Goal: Navigation & Orientation: Find specific page/section

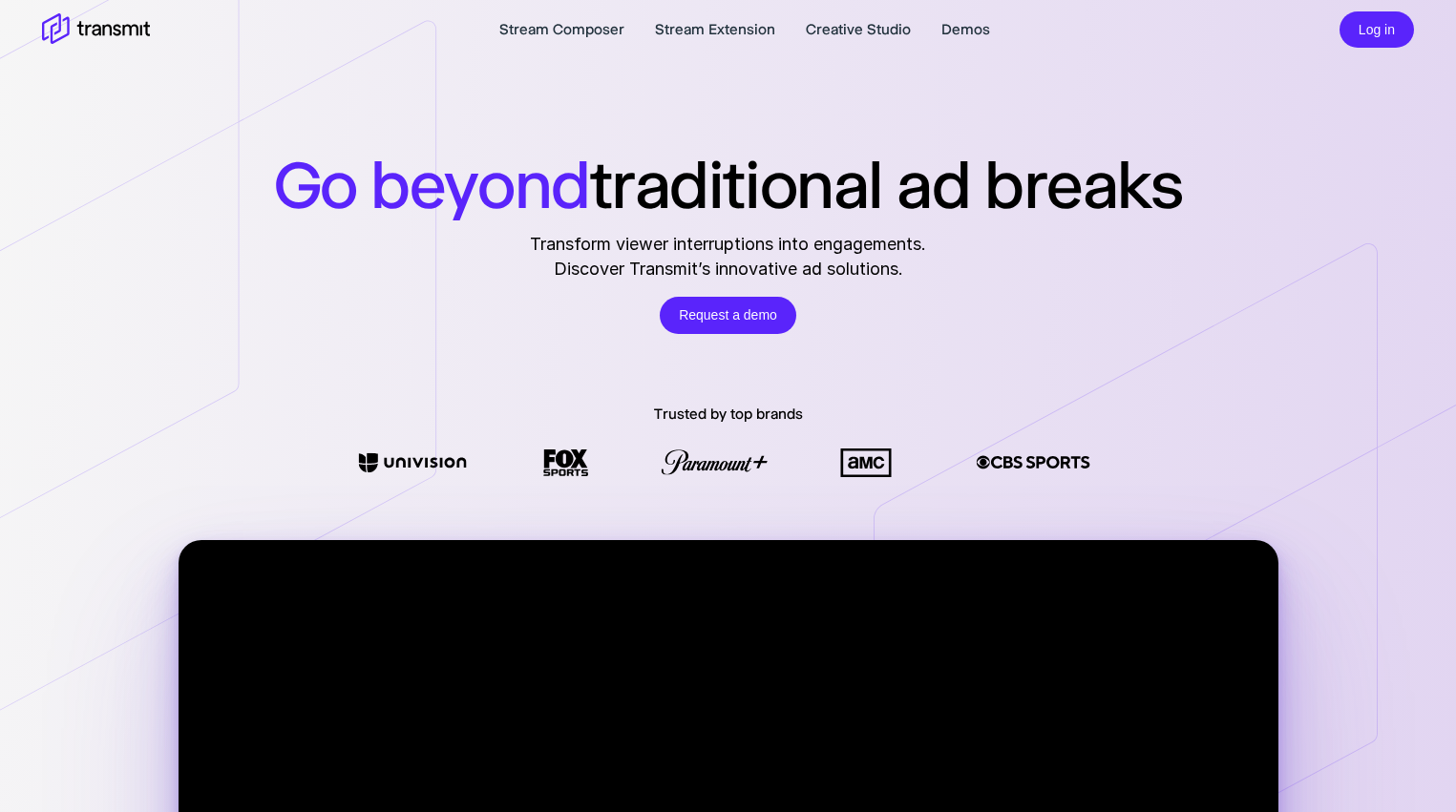
click at [1042, 160] on h1 "Go beyond traditional ad breaks" at bounding box center [728, 184] width 909 height 79
click at [960, 29] on link "Demos" at bounding box center [965, 29] width 49 height 23
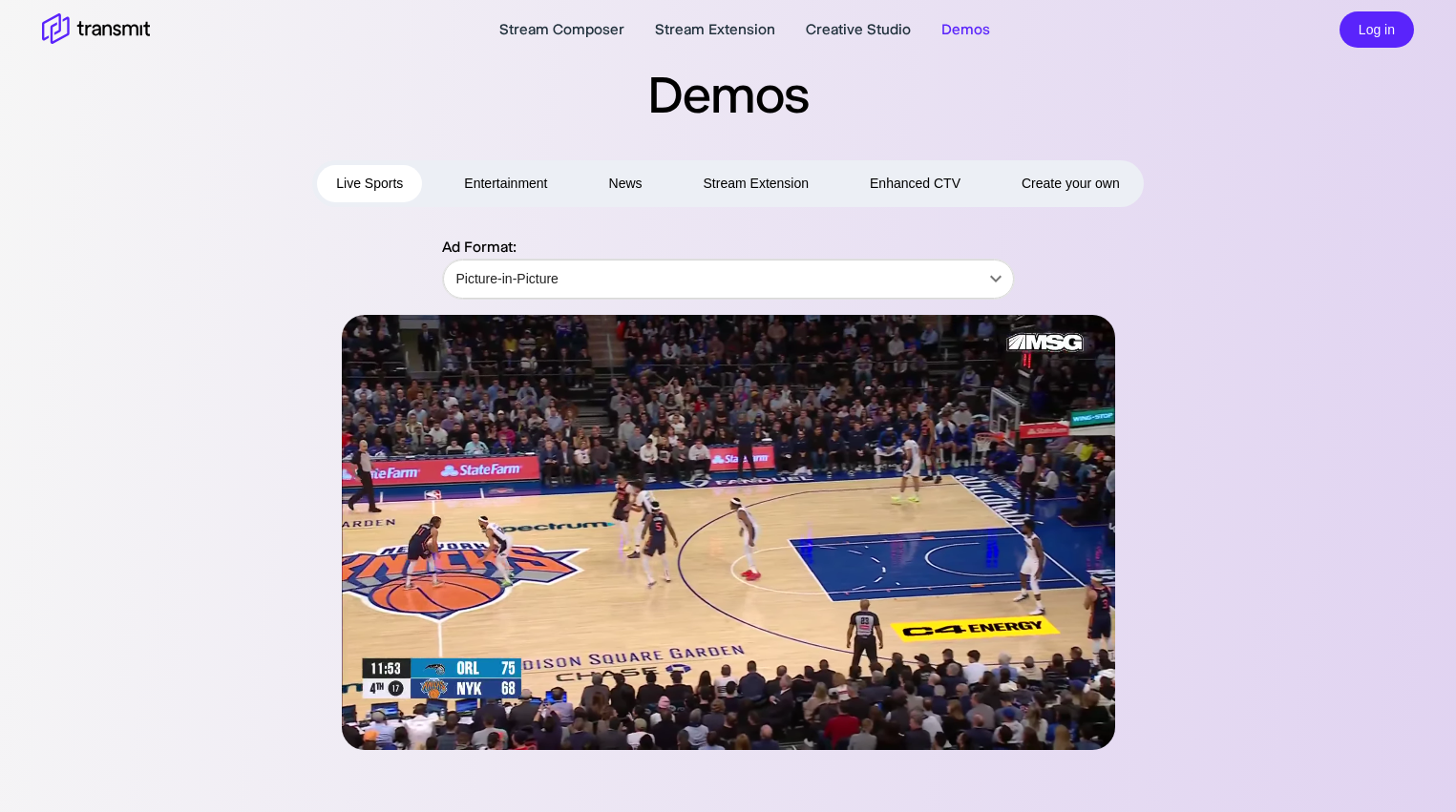
drag, startPoint x: 1238, startPoint y: 295, endPoint x: 1284, endPoint y: 295, distance: 46.0
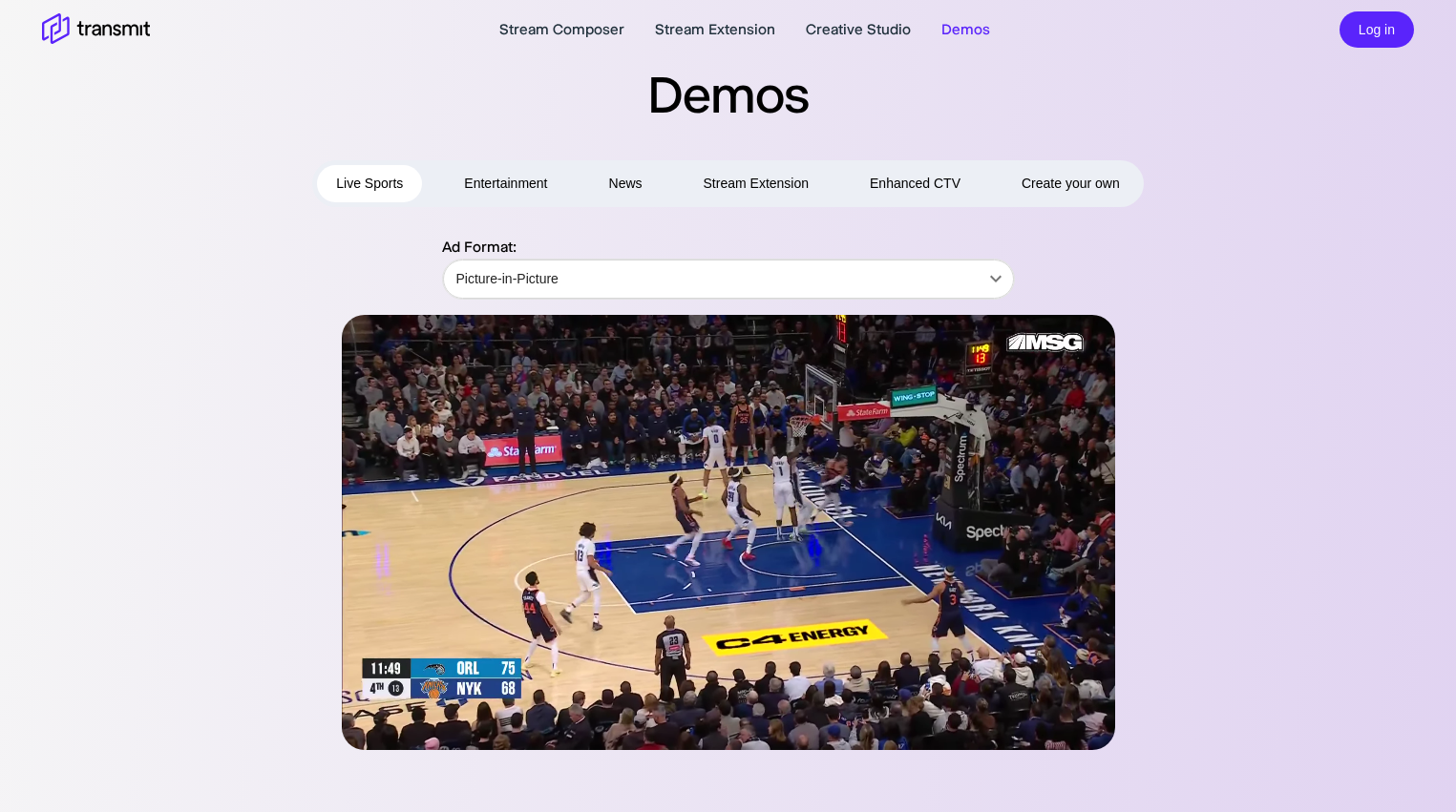
click at [1239, 296] on div "Ad Format: Picture-in-Picture Picture-in-Picture ​" at bounding box center [728, 267] width 1098 height 64
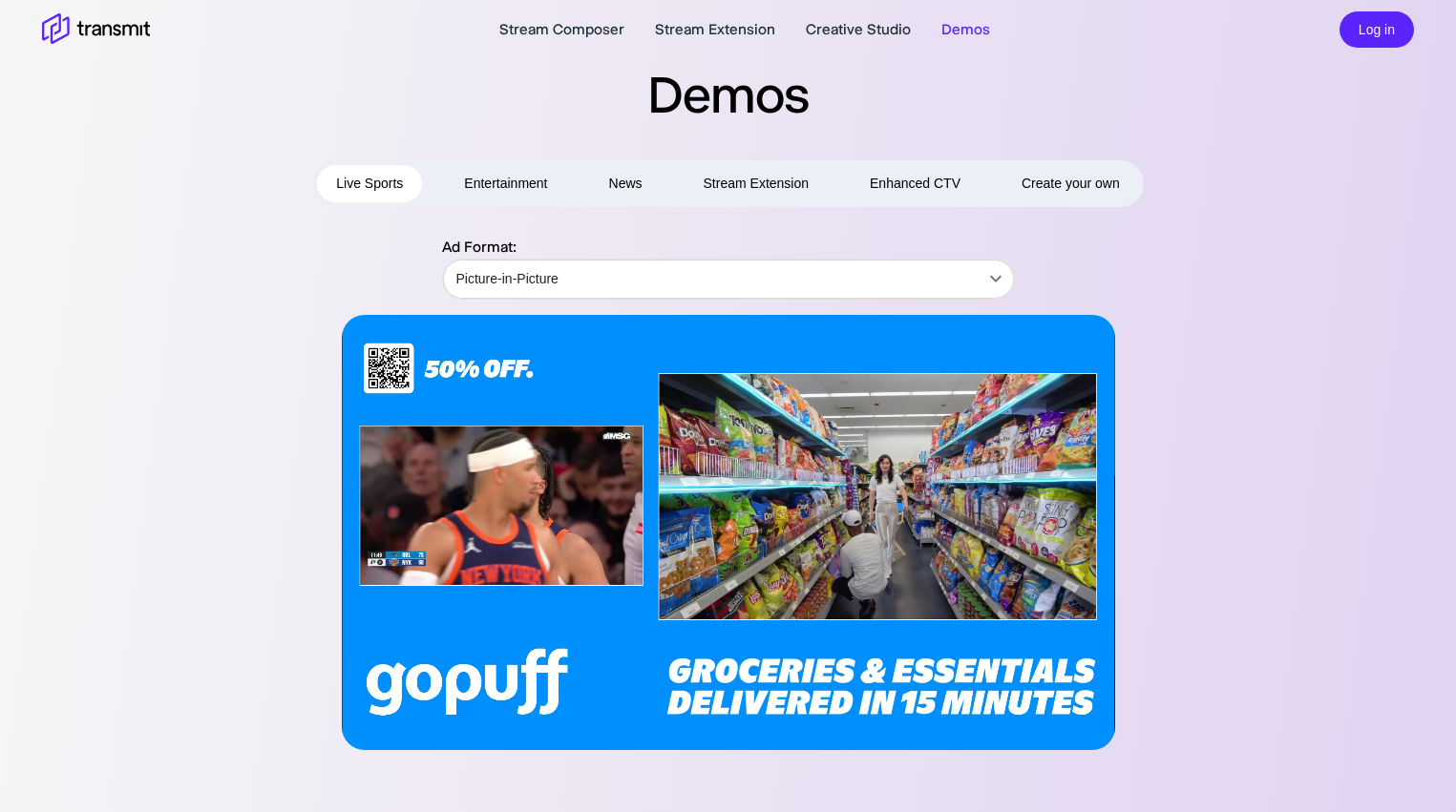
click at [1284, 295] on div "Ad Format: Picture-in-Picture Picture-in-Picture ​" at bounding box center [728, 493] width 1372 height 515
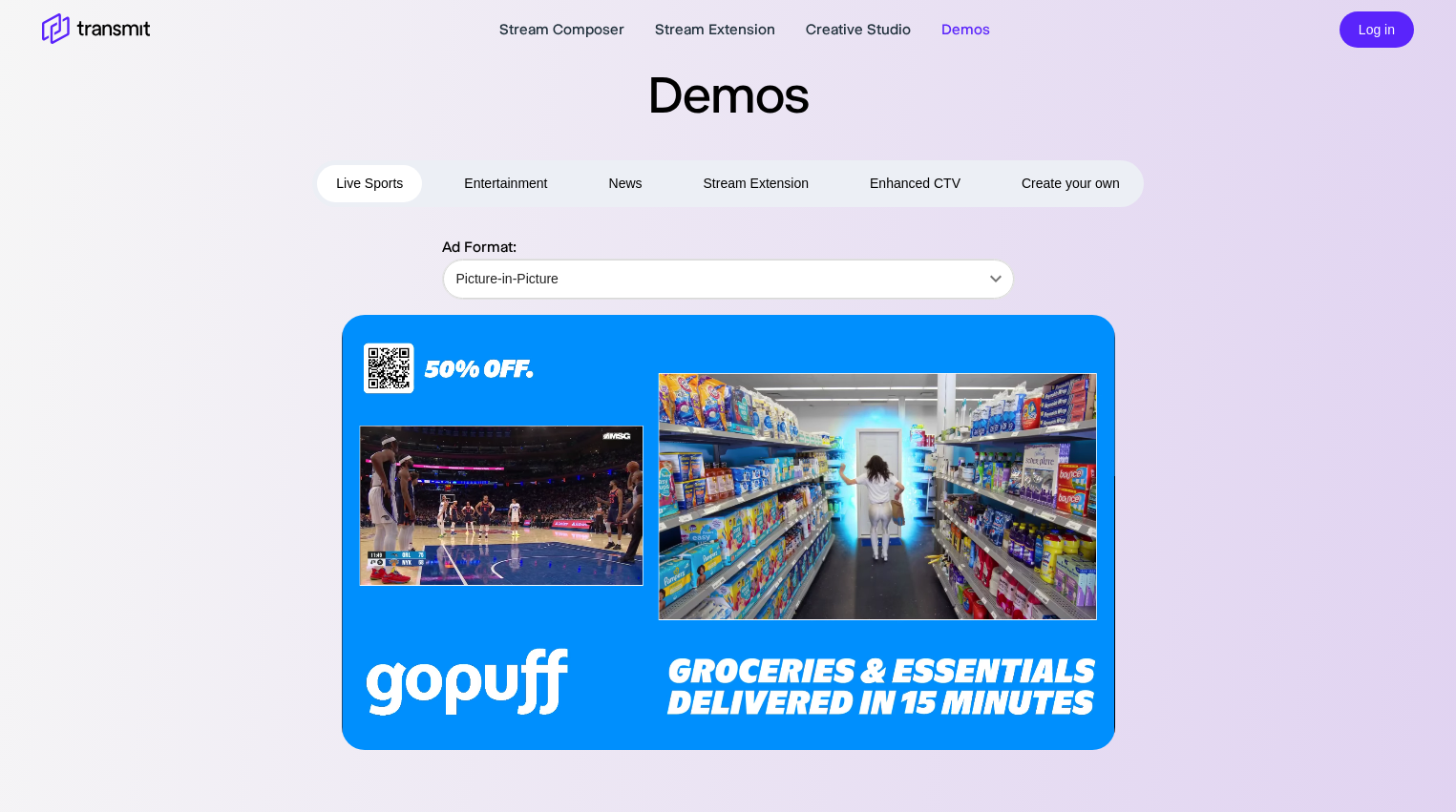
click at [1303, 252] on div "Ad Format: Picture-in-Picture Picture-in-Picture ​" at bounding box center [728, 493] width 1372 height 515
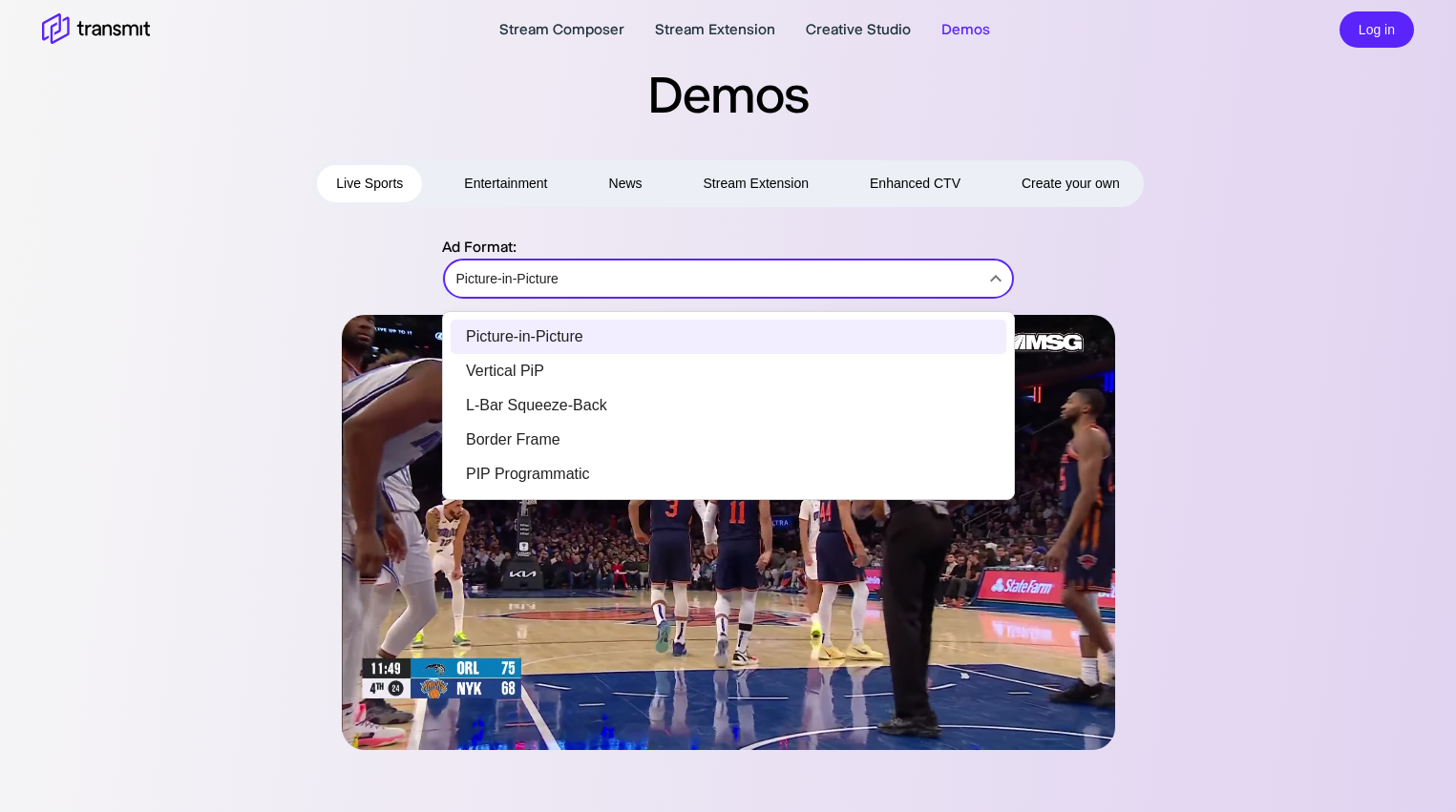
click at [942, 294] on body "Stream Composer Stream Extension Creative Studio Demos Log in Demos Live Sports…" at bounding box center [728, 406] width 1456 height 812
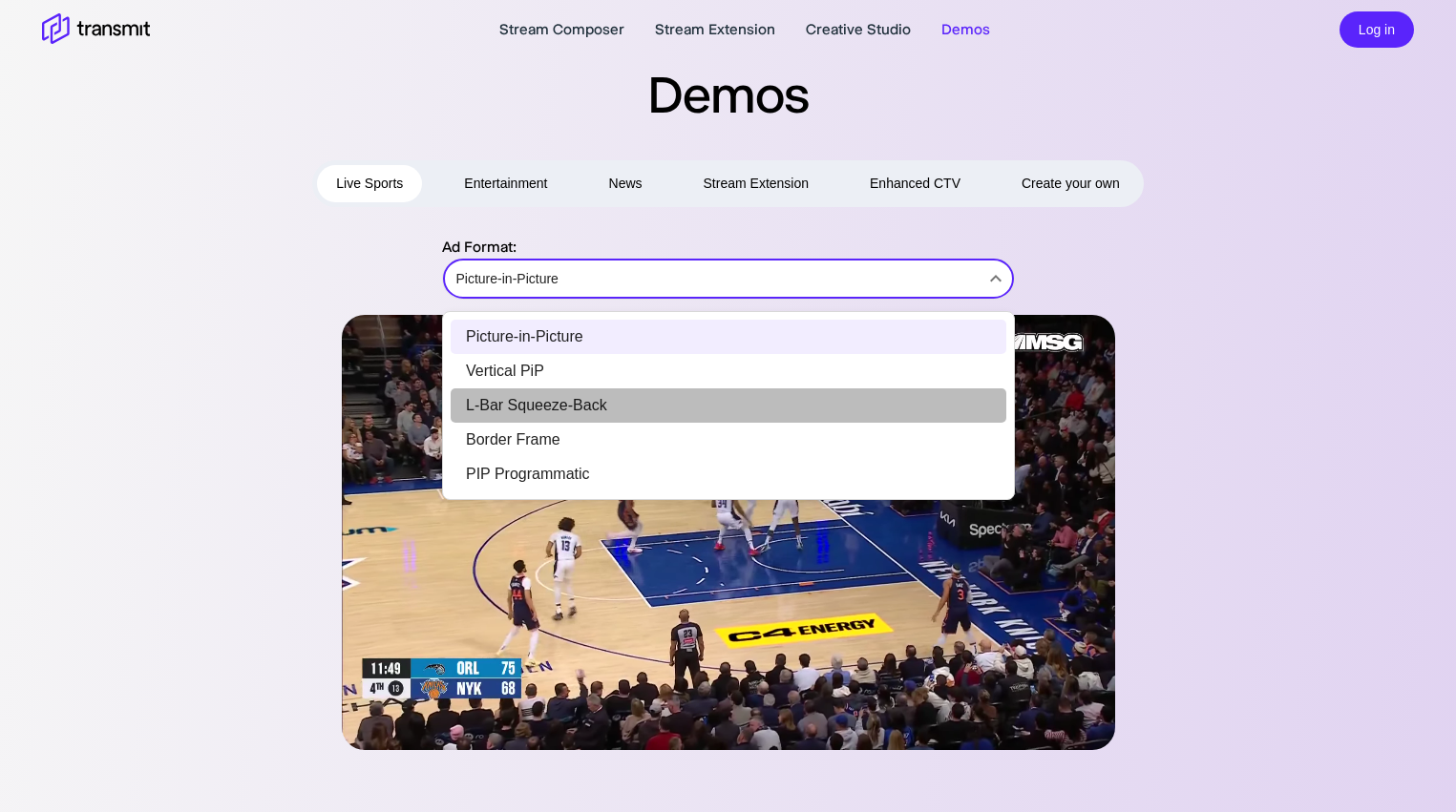
click at [815, 408] on li "L-Bar Squeeze-Back" at bounding box center [728, 405] width 556 height 34
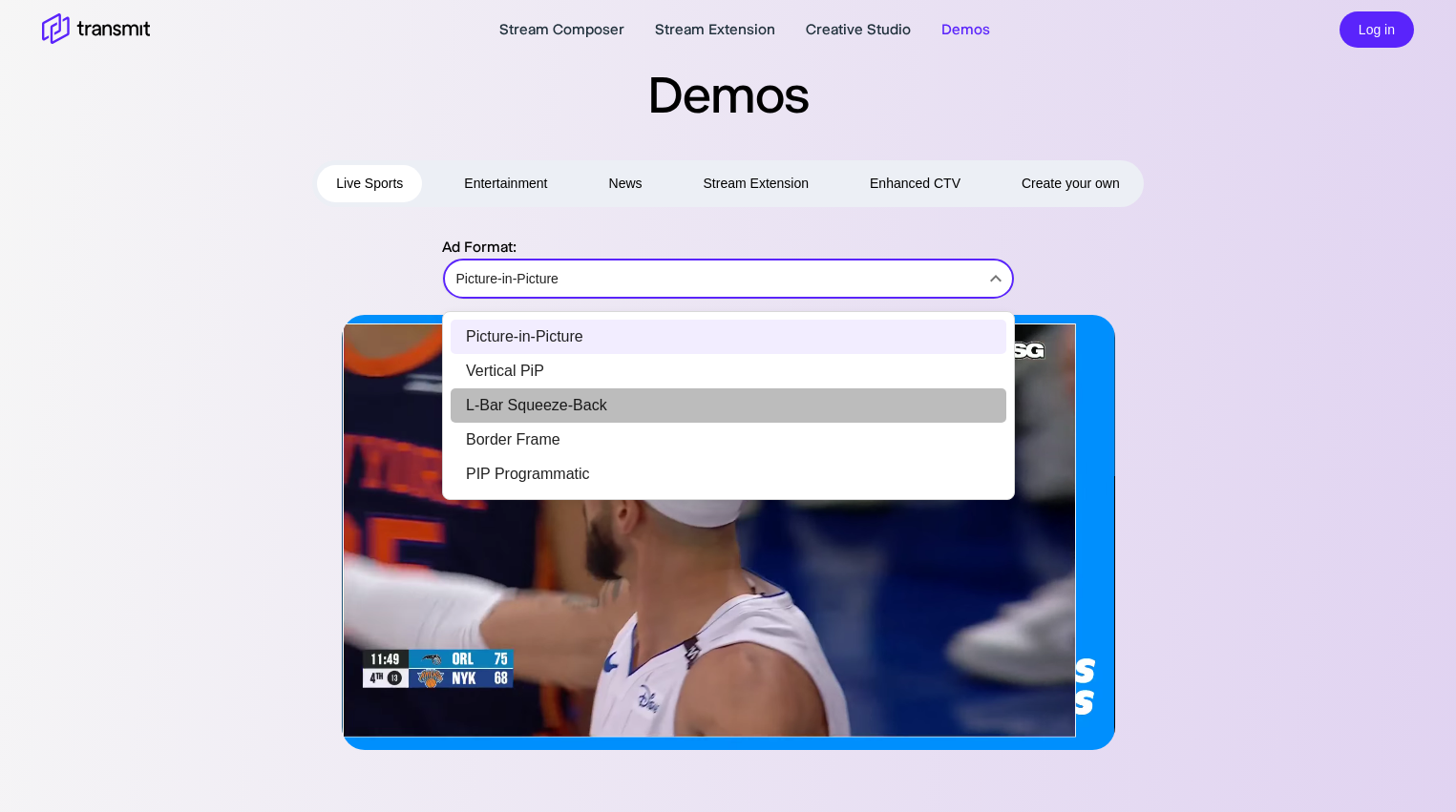
type input "L-Bar Squeeze-Back"
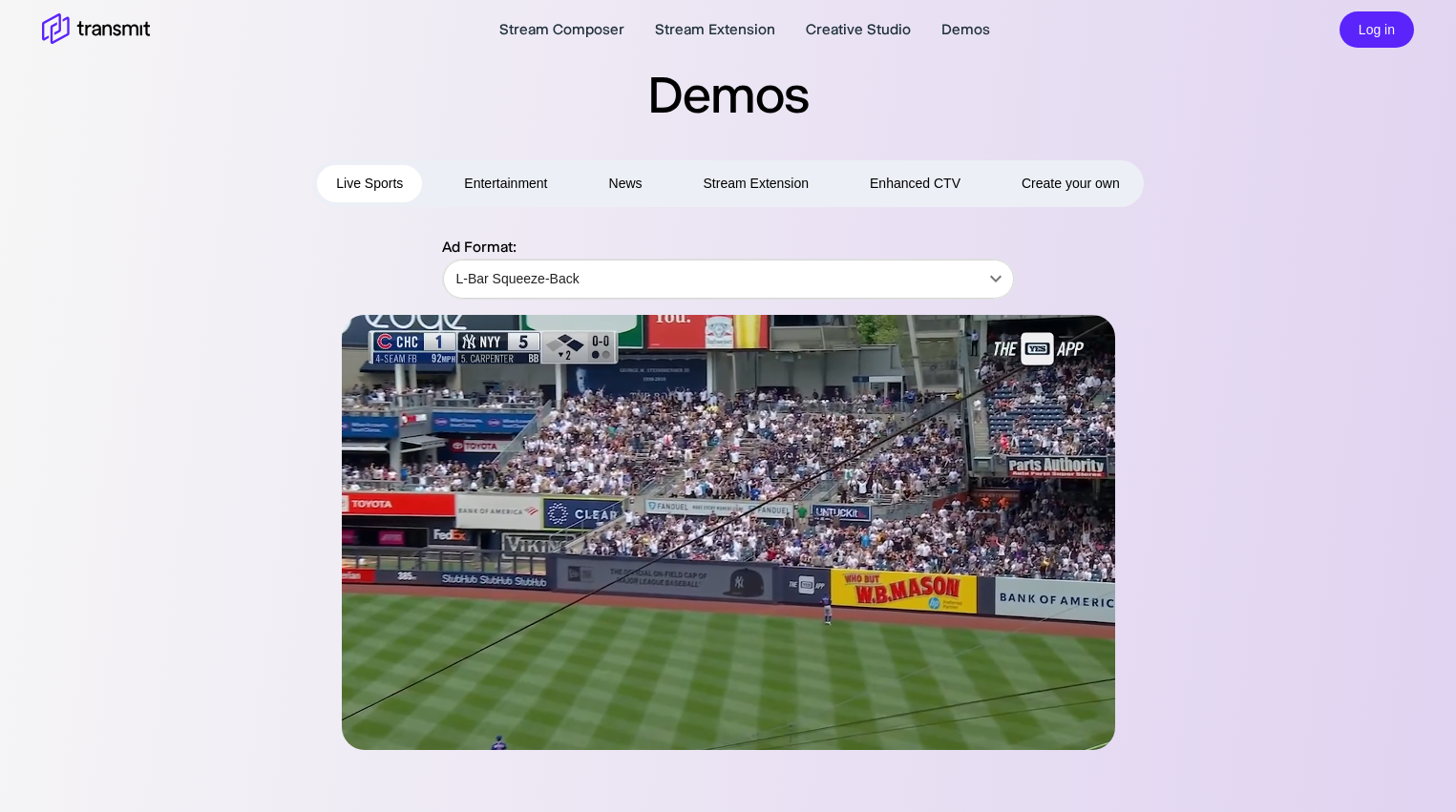
click at [1245, 335] on div at bounding box center [728, 533] width 1098 height 435
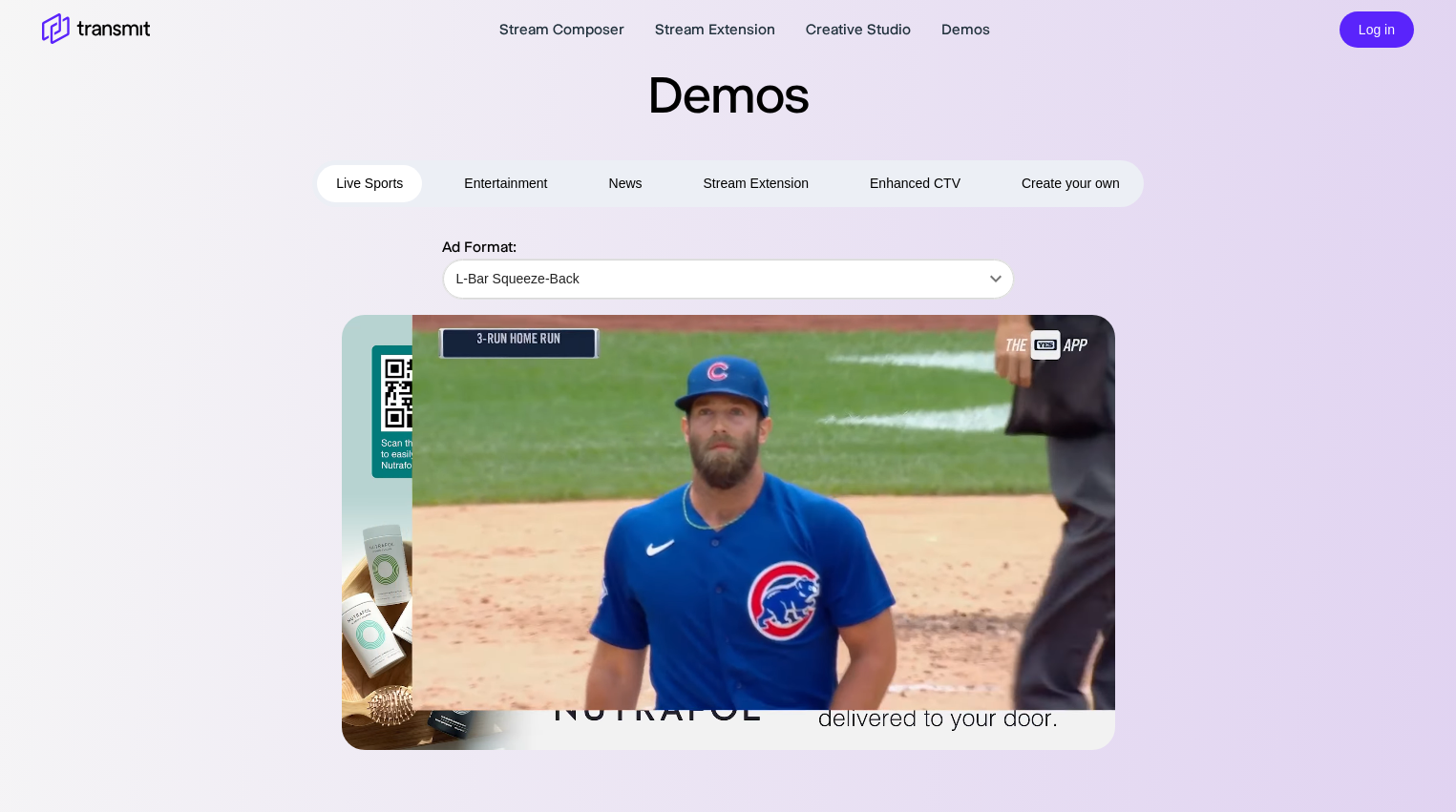
click at [1268, 318] on div at bounding box center [728, 533] width 1098 height 435
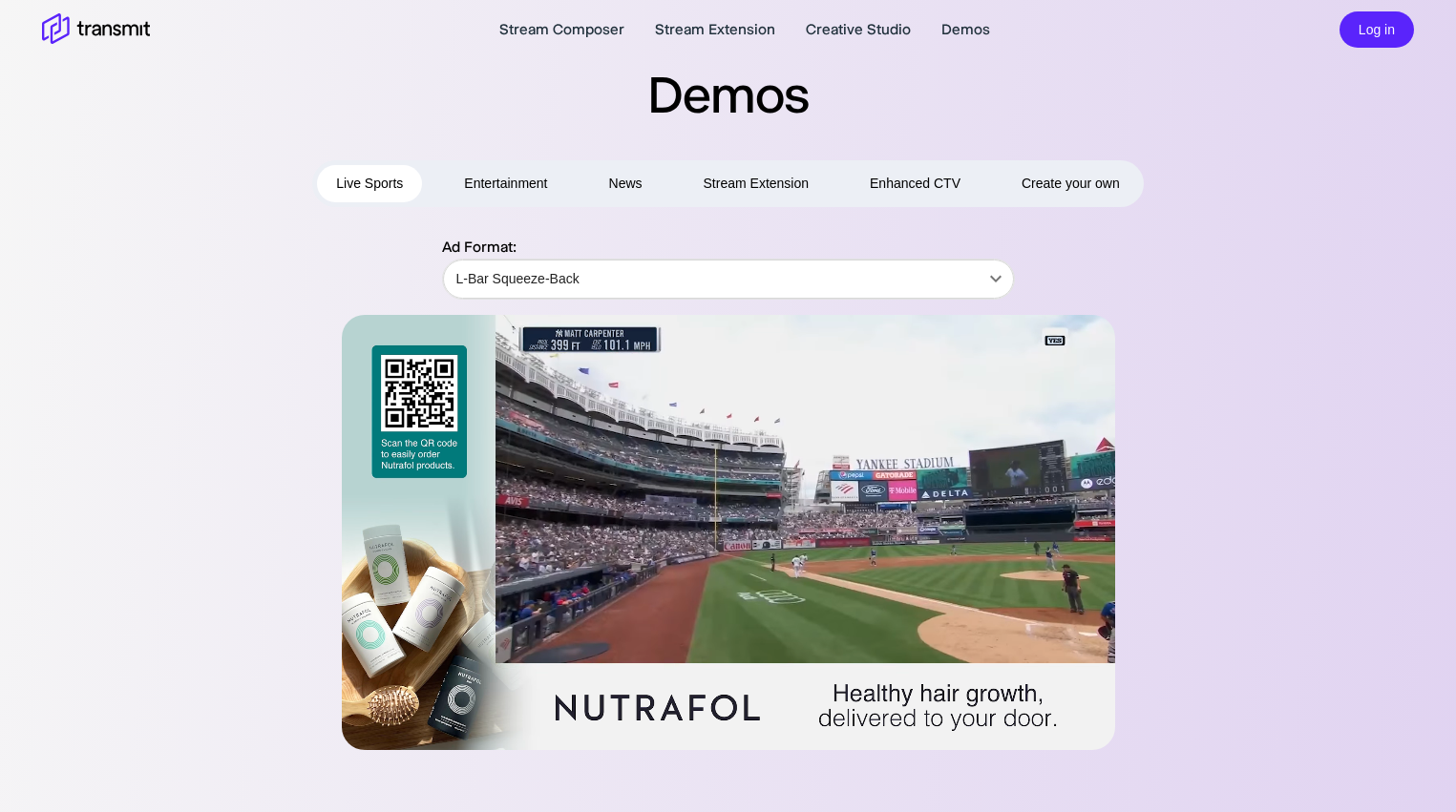
click at [1264, 269] on div "Ad Format: L-Bar Squeeze-Back L-Bar Squeeze-Back ​" at bounding box center [728, 267] width 1098 height 64
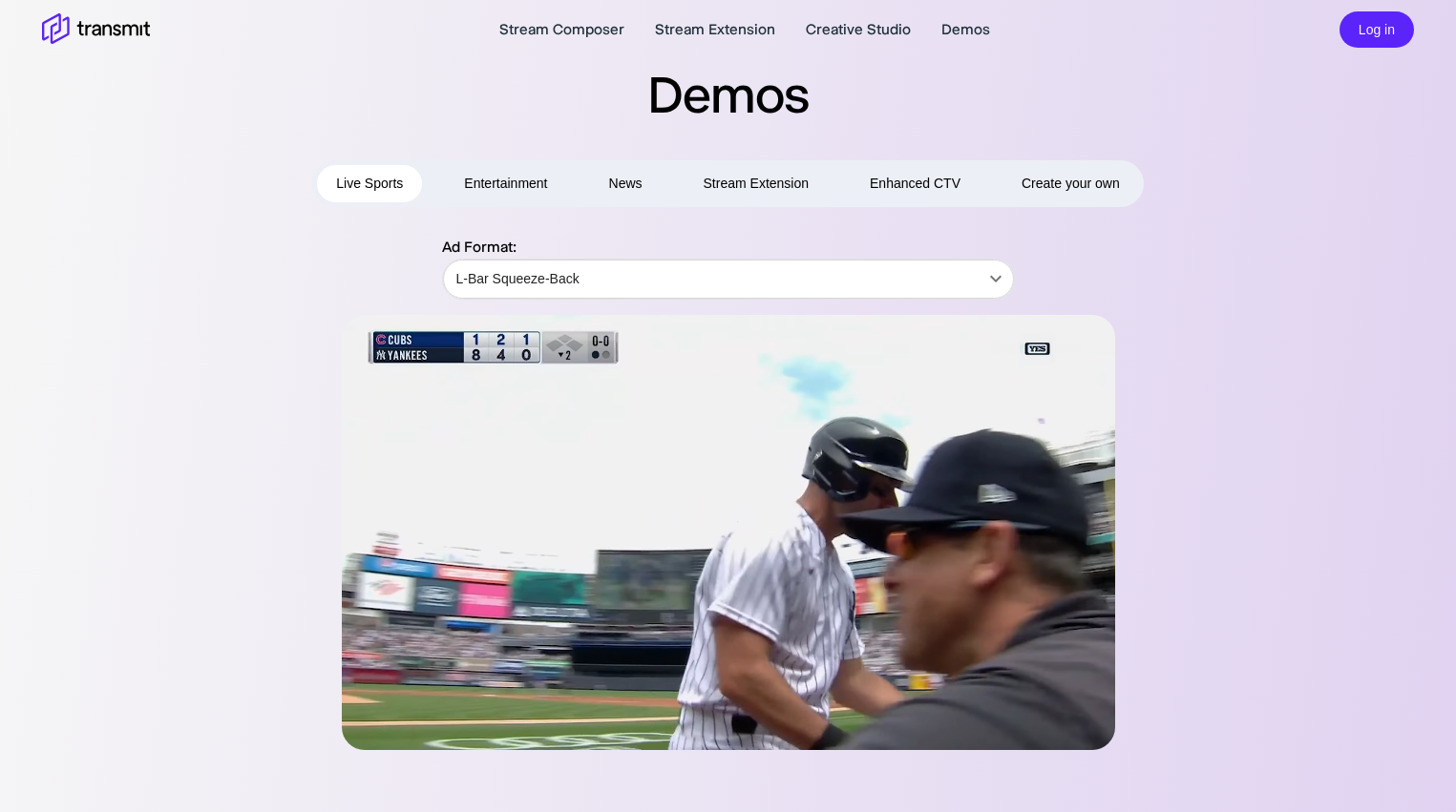
click at [1277, 326] on div "Ad Format: L-Bar Squeeze-Back L-Bar Squeeze-Back ​" at bounding box center [728, 493] width 1372 height 515
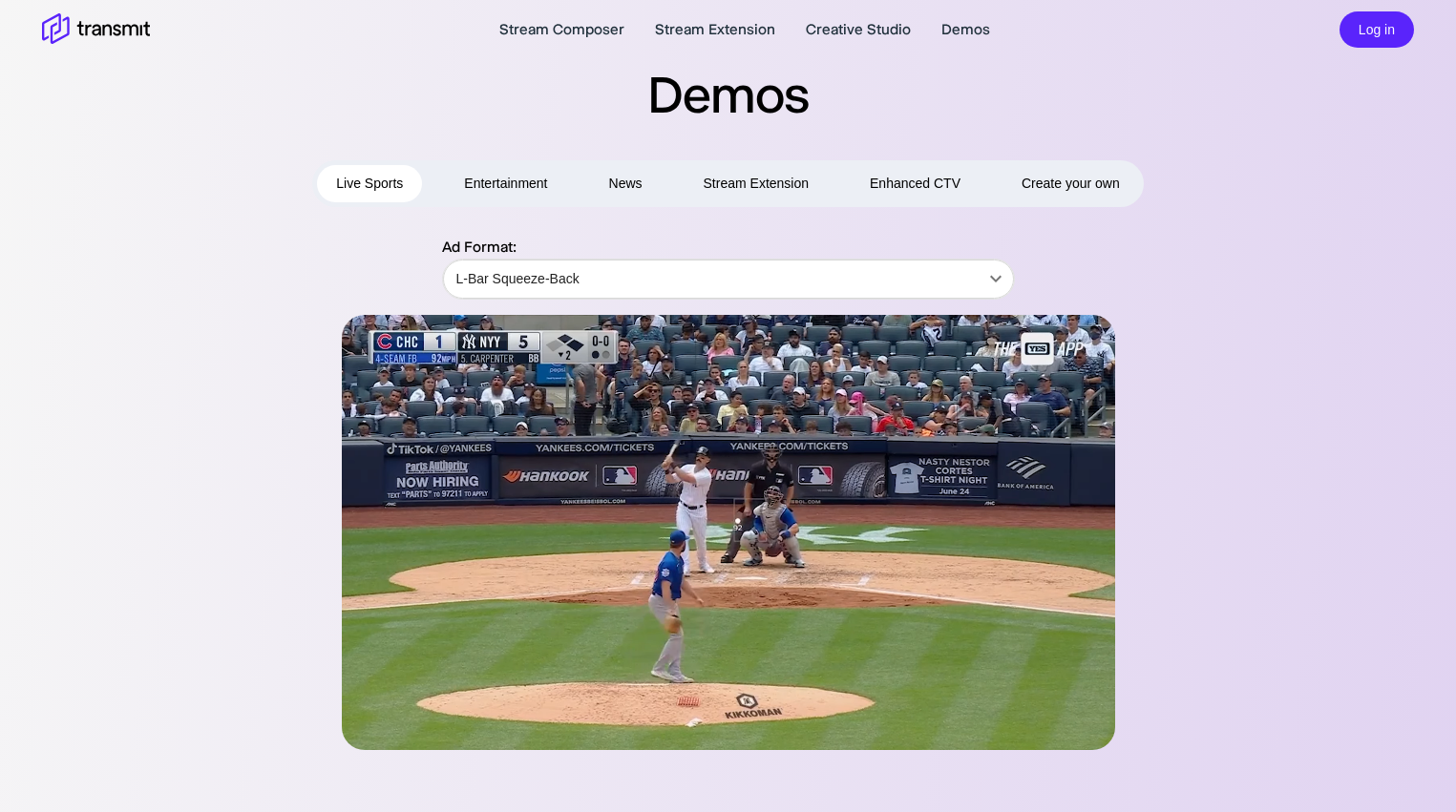
click at [1261, 264] on div "Ad Format: L-Bar Squeeze-Back L-Bar Squeeze-Back ​" at bounding box center [728, 267] width 1098 height 64
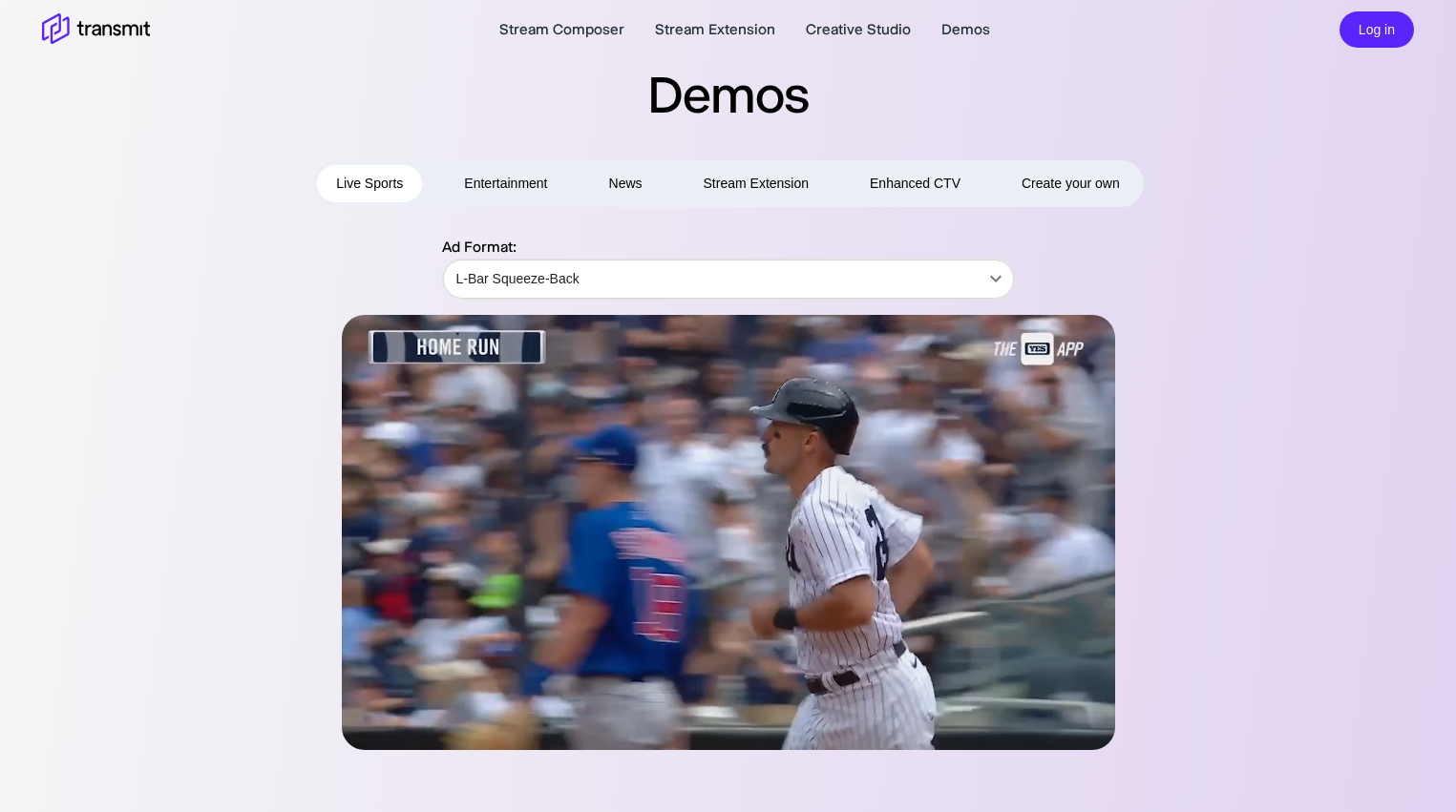
click at [1261, 264] on div "Ad Format: L-Bar Squeeze-Back L-Bar Squeeze-Back ​" at bounding box center [728, 267] width 1098 height 64
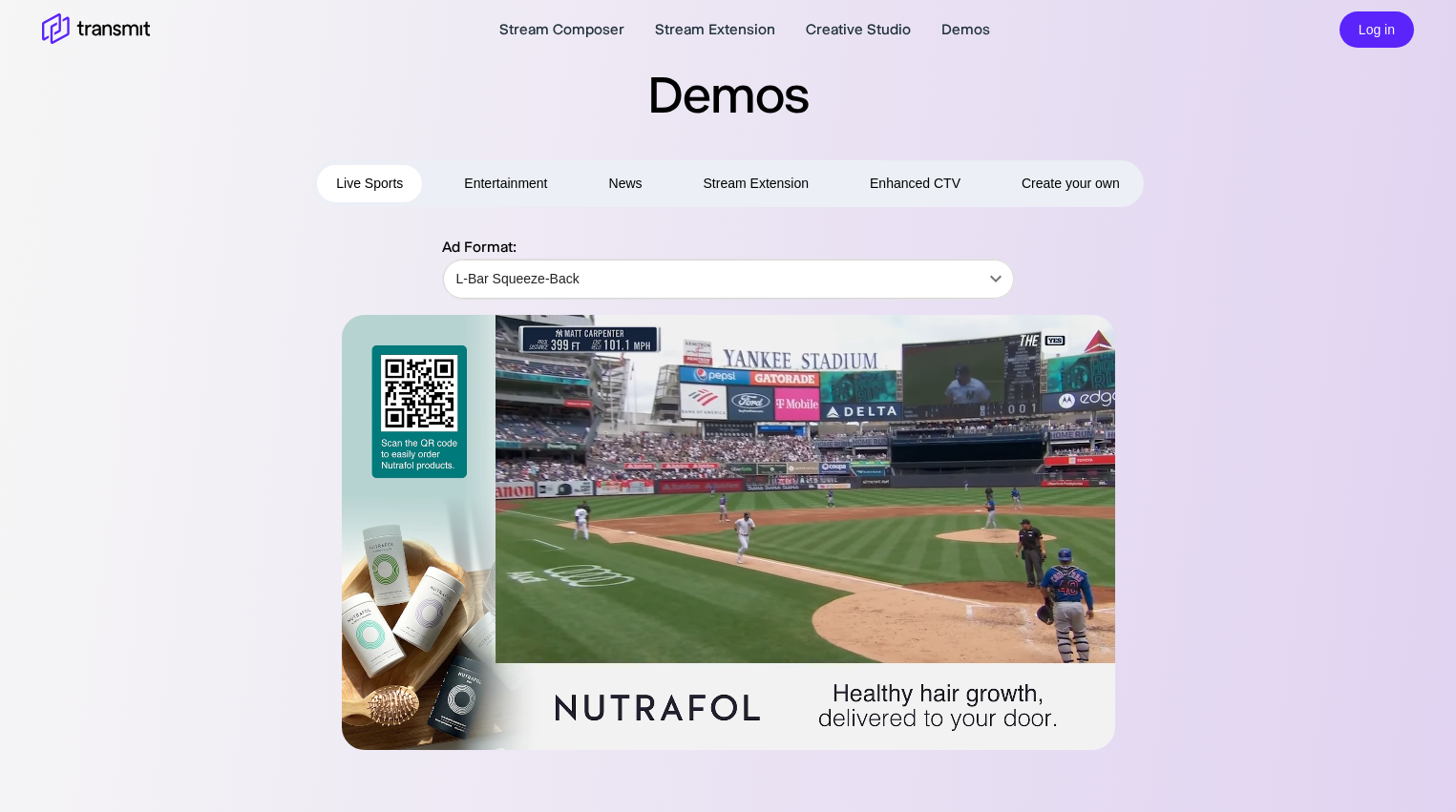
click at [1265, 327] on div at bounding box center [728, 533] width 1098 height 435
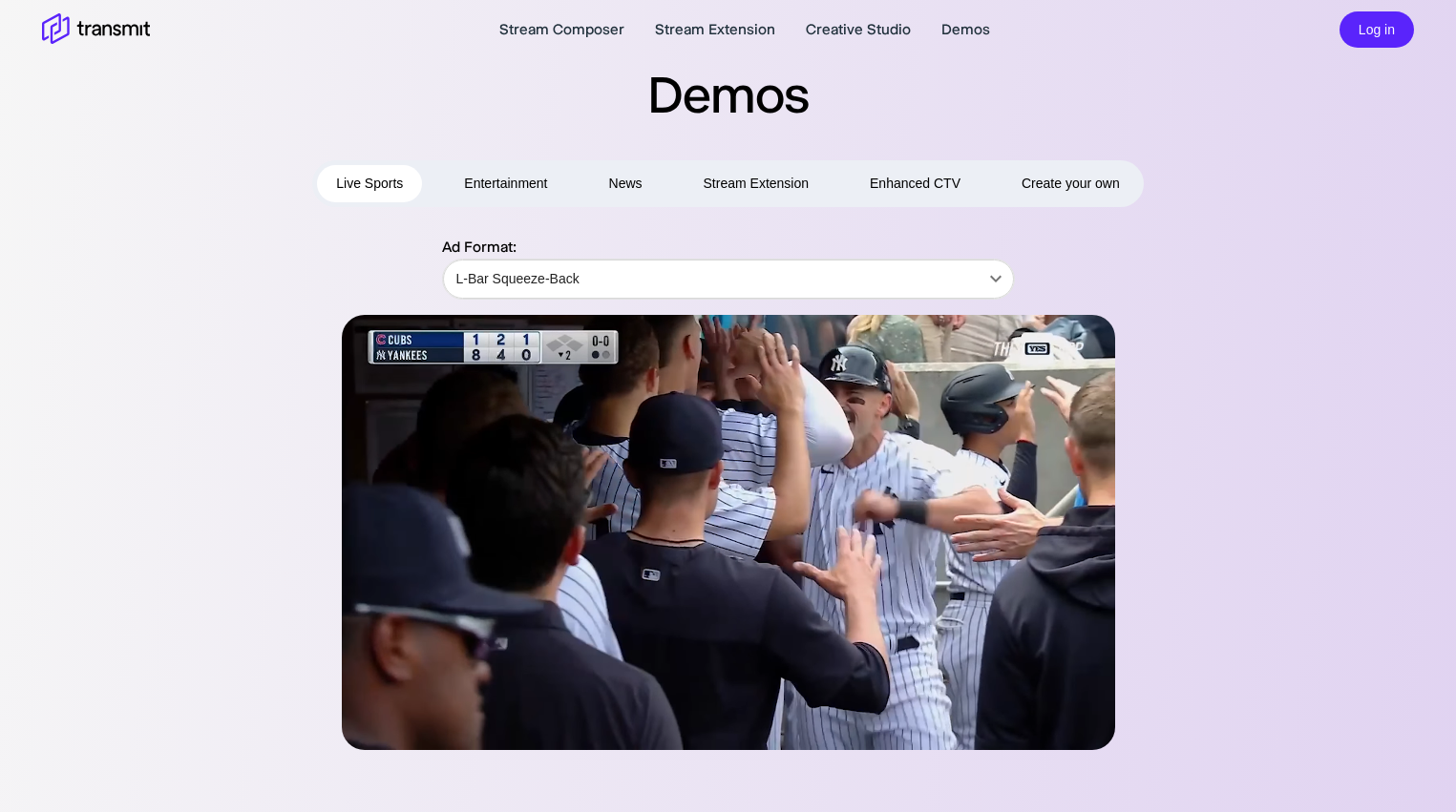
click at [1302, 318] on div "Ad Format: L-Bar Squeeze-Back L-Bar Squeeze-Back ​" at bounding box center [728, 493] width 1372 height 515
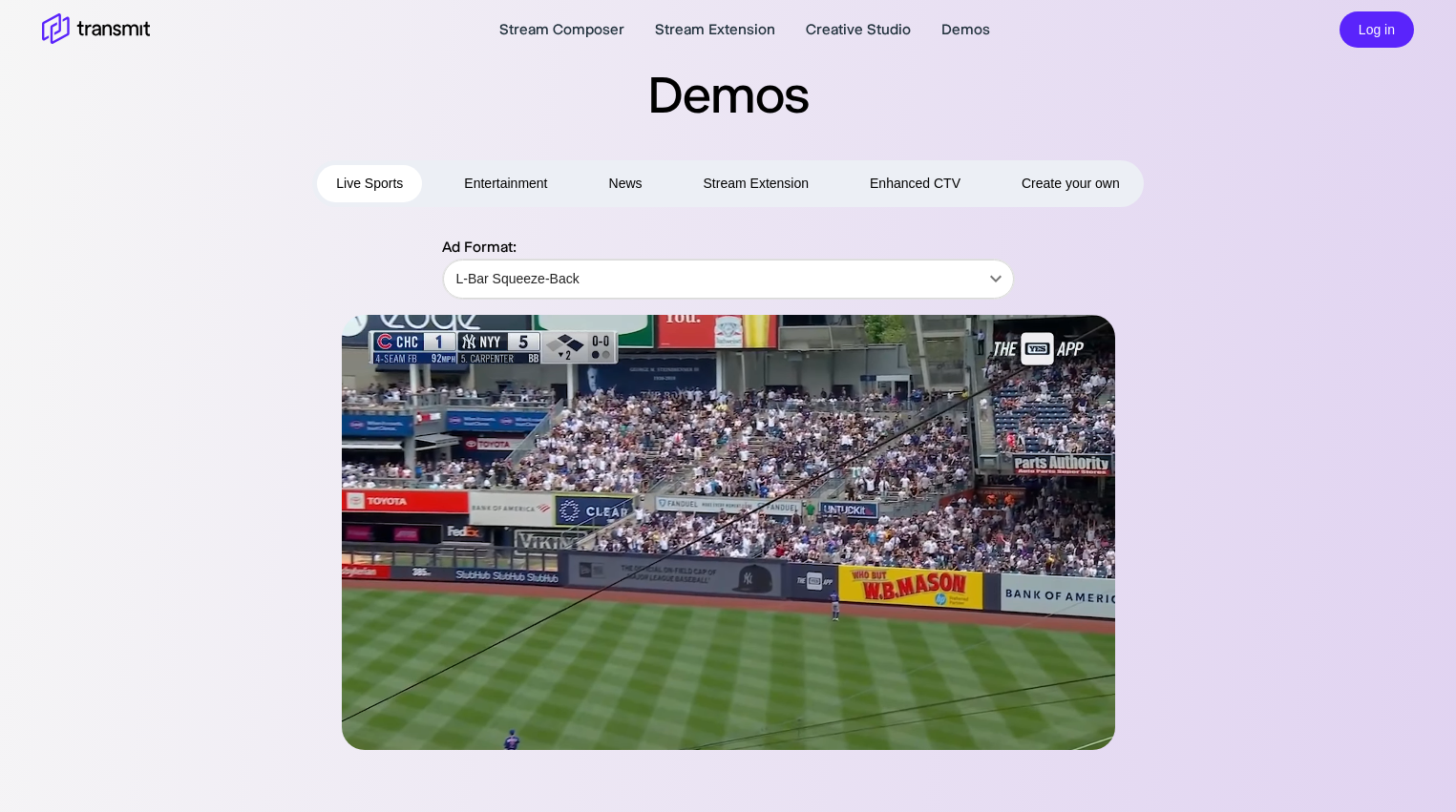
click at [1288, 290] on div "Ad Format: L-Bar Squeeze-Back L-Bar Squeeze-Back ​" at bounding box center [728, 493] width 1372 height 515
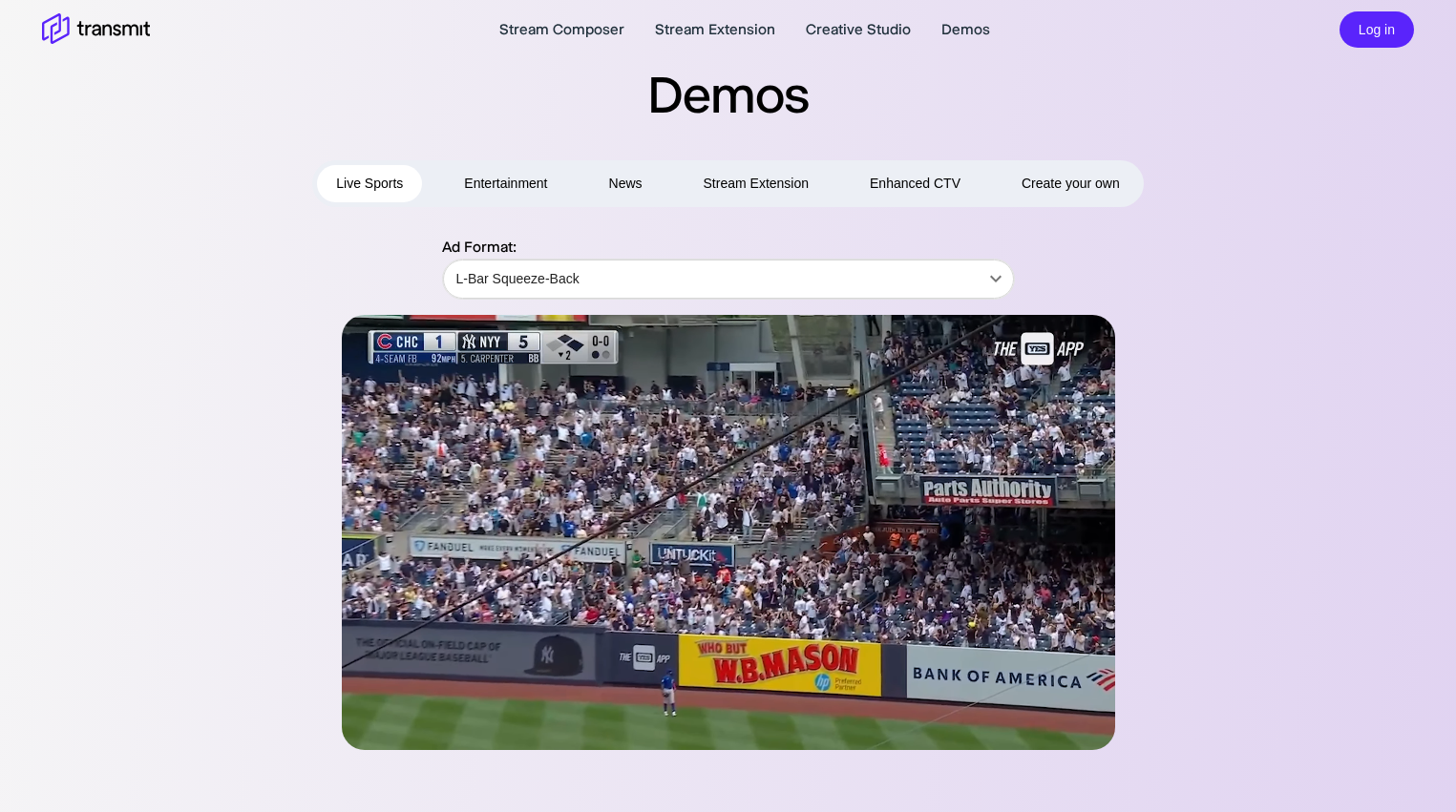
click at [1288, 293] on div "Ad Format: L-Bar Squeeze-Back L-Bar Squeeze-Back ​" at bounding box center [728, 493] width 1372 height 515
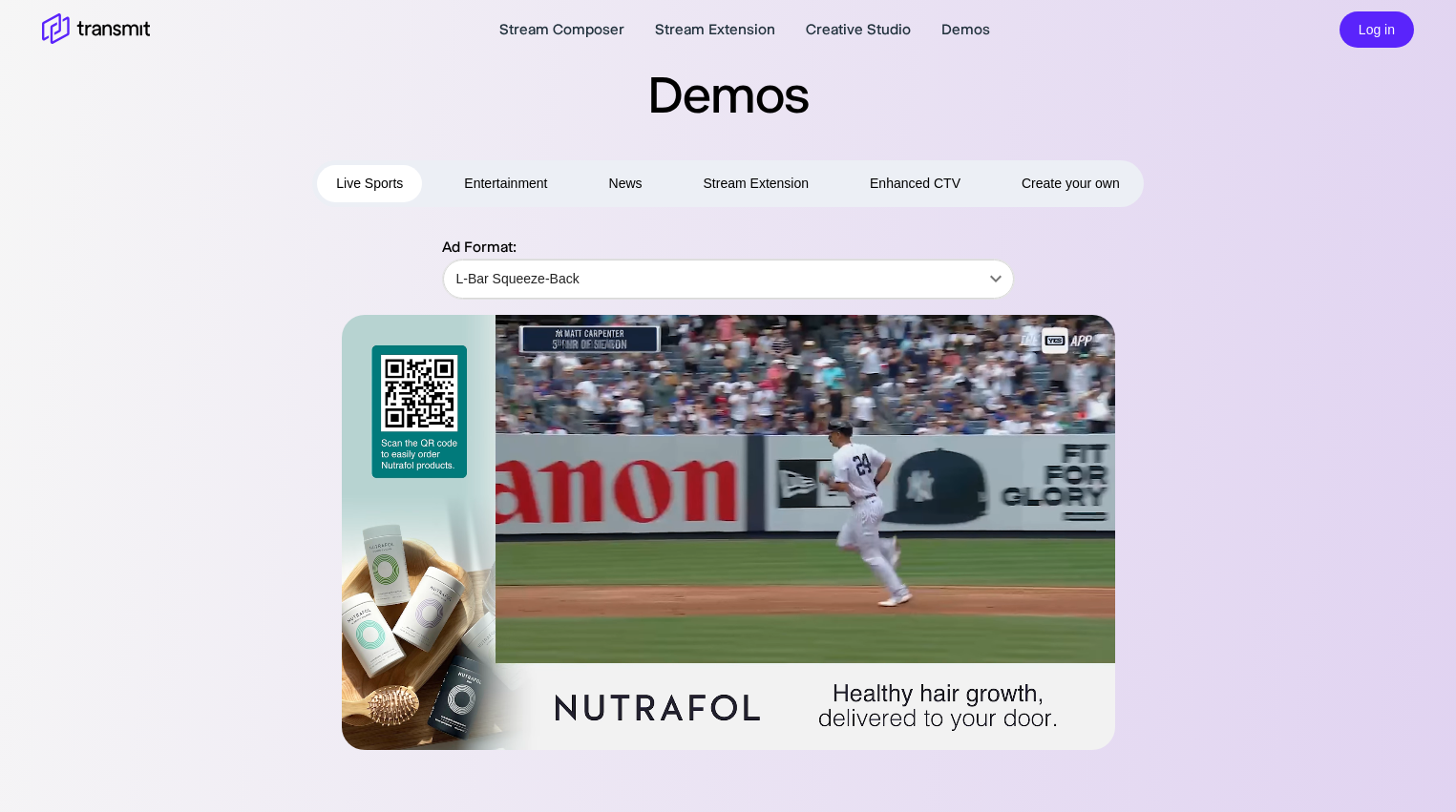
click at [1214, 574] on div at bounding box center [728, 533] width 1098 height 435
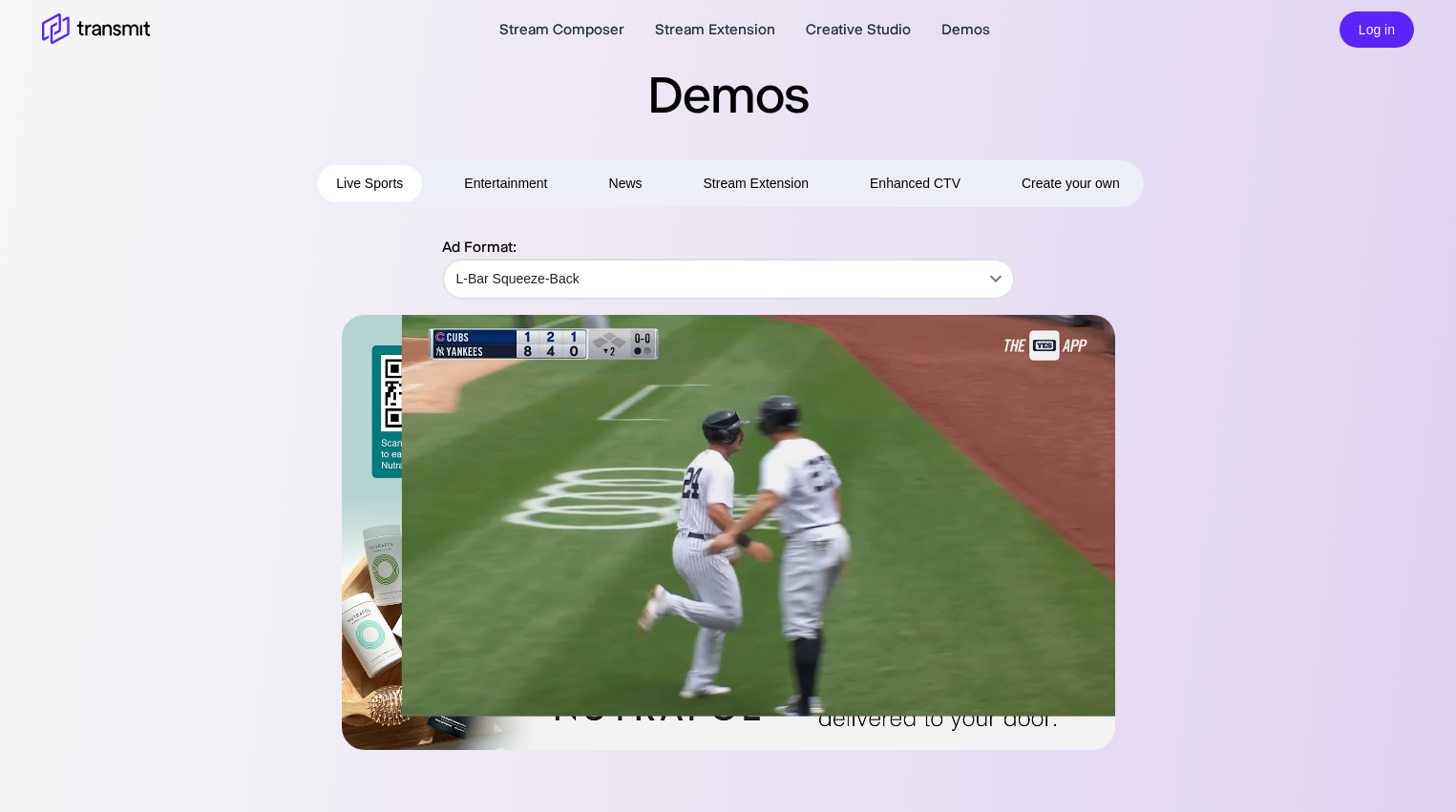
click at [221, 112] on h2 "Demos" at bounding box center [728, 94] width 1456 height 67
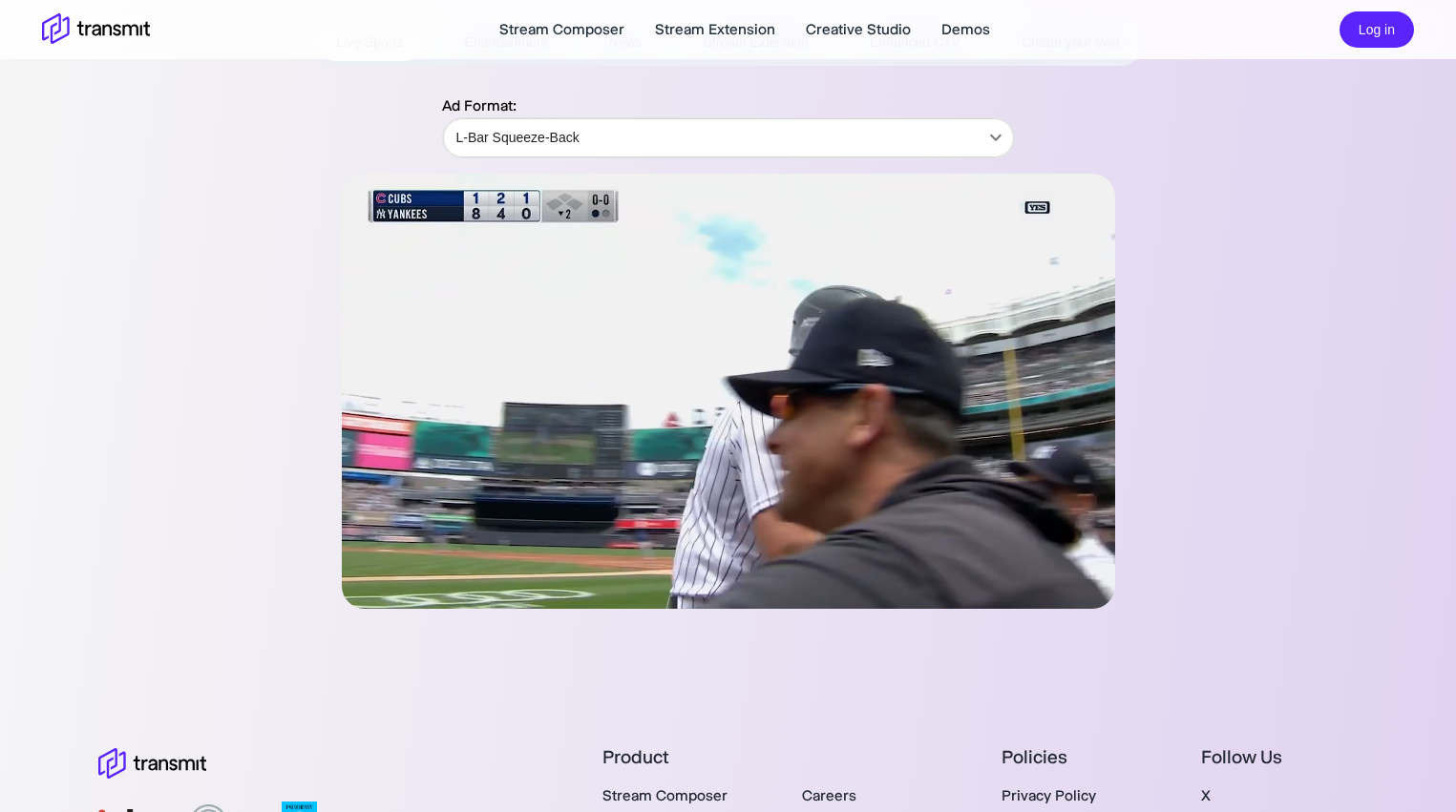
scroll to position [37, 0]
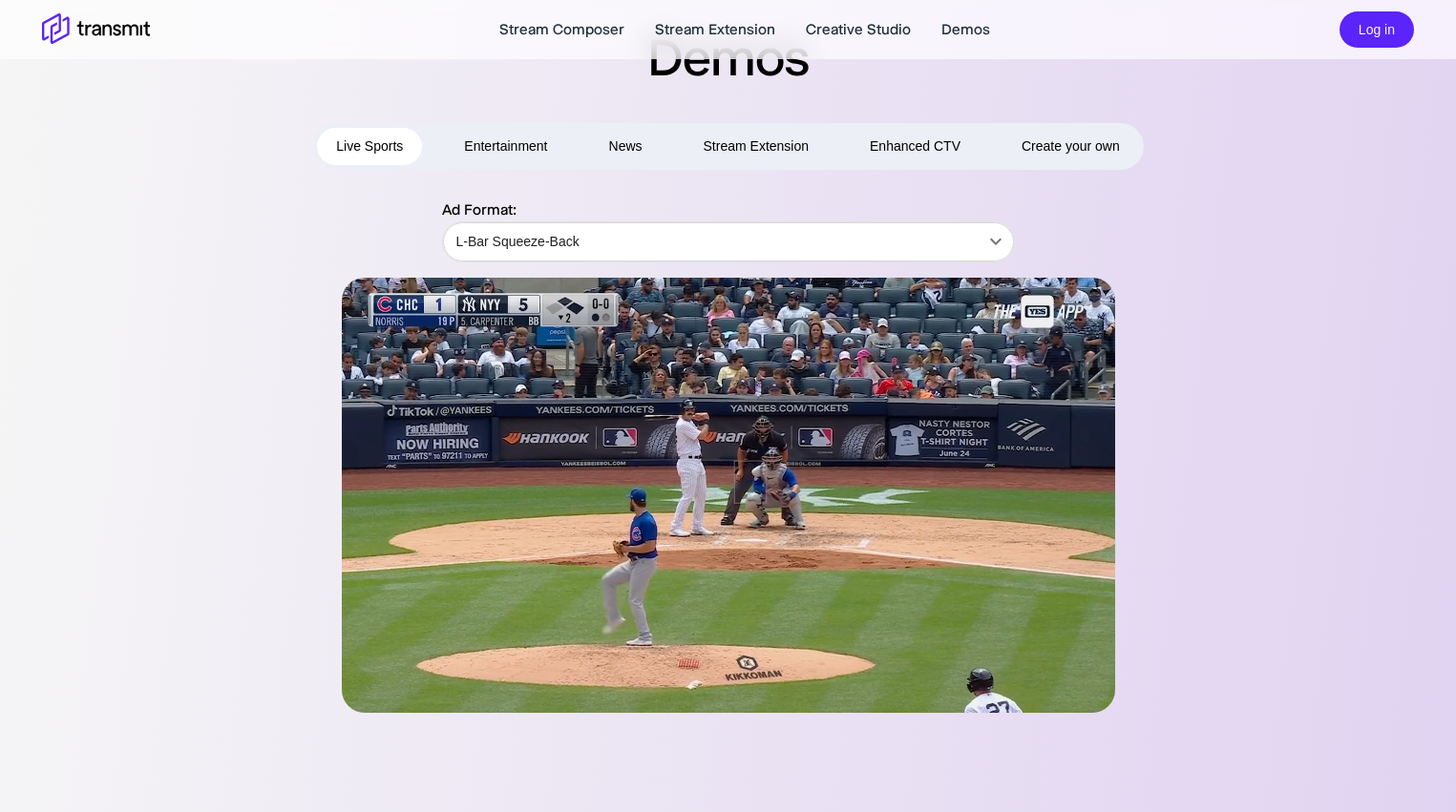
click at [1221, 293] on div at bounding box center [728, 495] width 1098 height 435
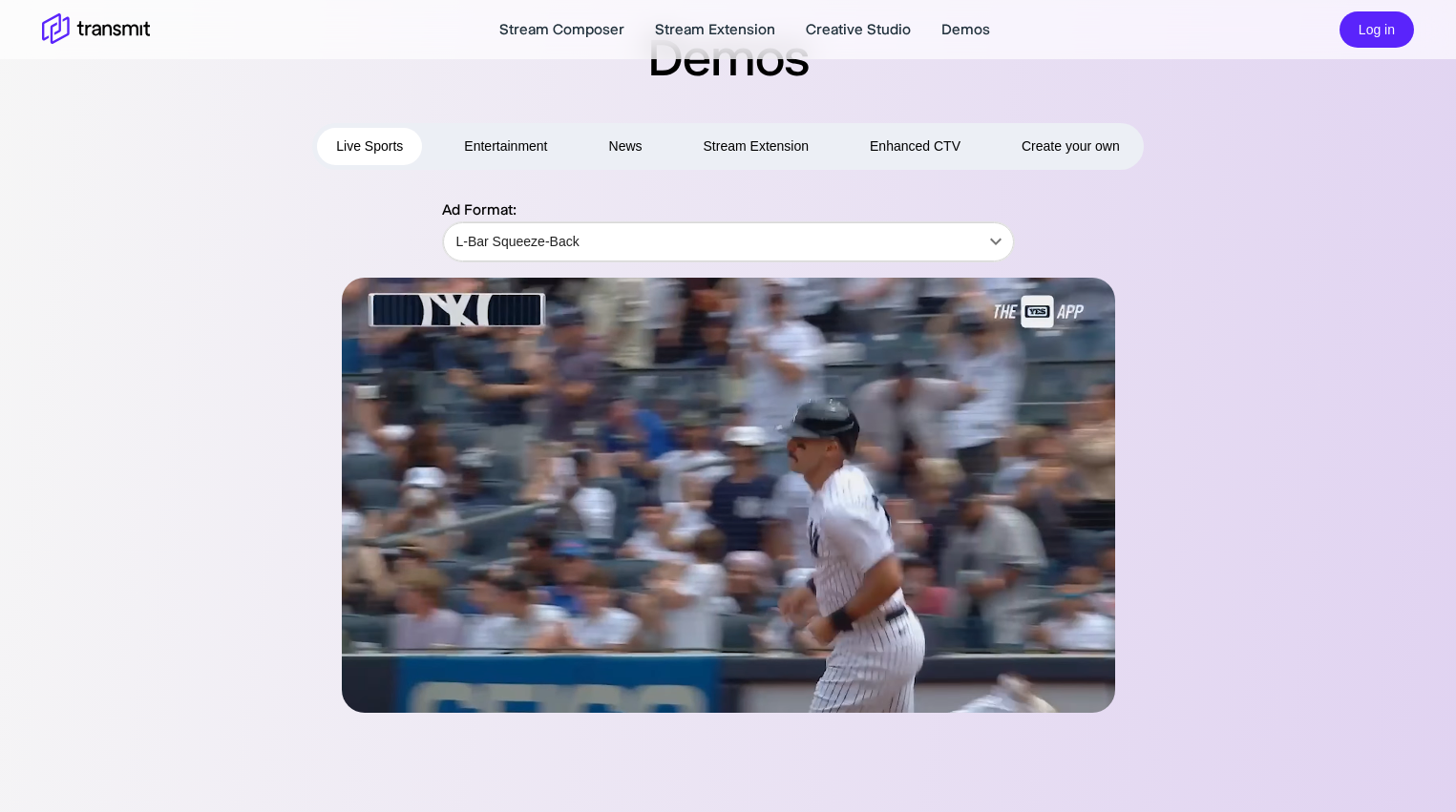
click at [1263, 295] on div at bounding box center [728, 495] width 1098 height 435
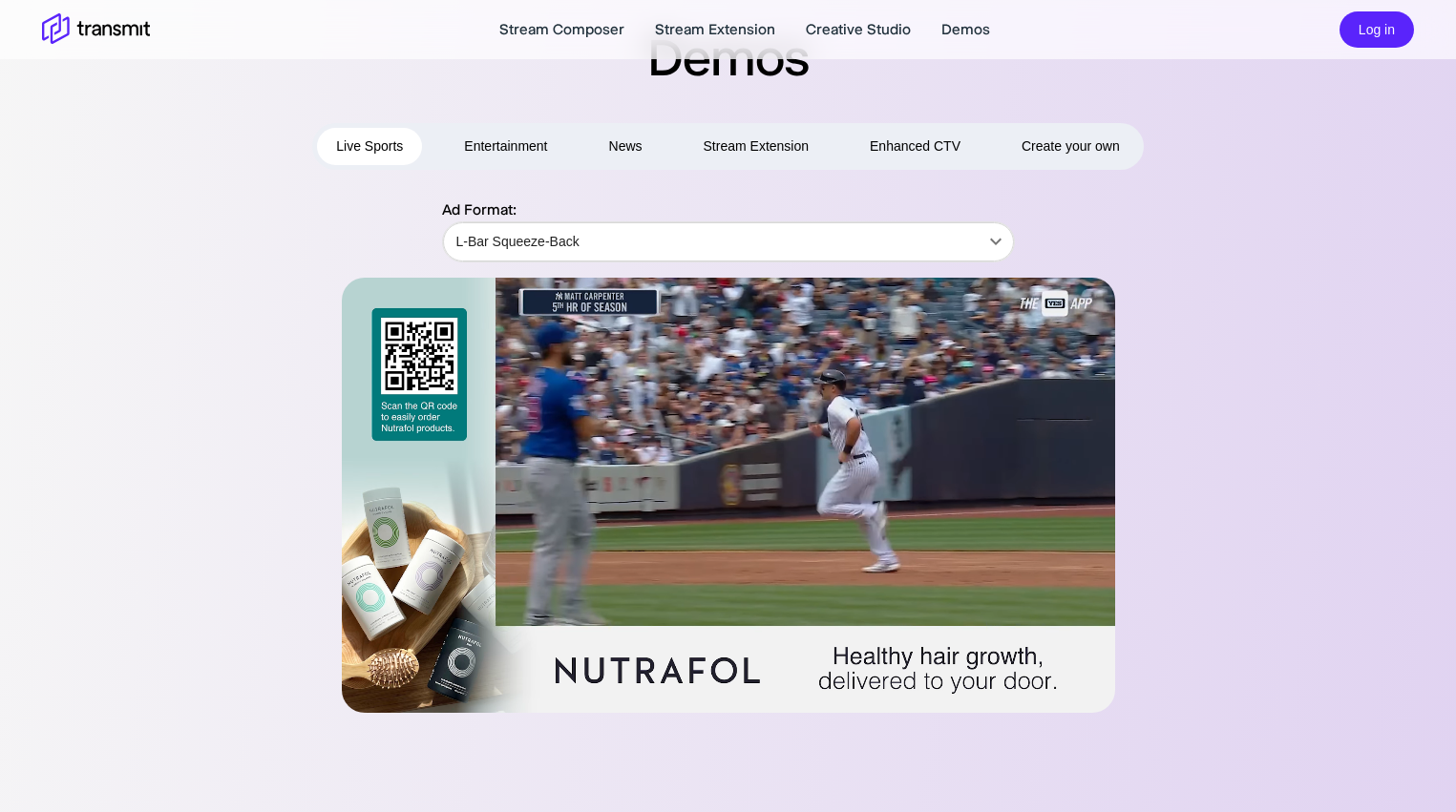
click at [1265, 288] on div at bounding box center [728, 495] width 1098 height 435
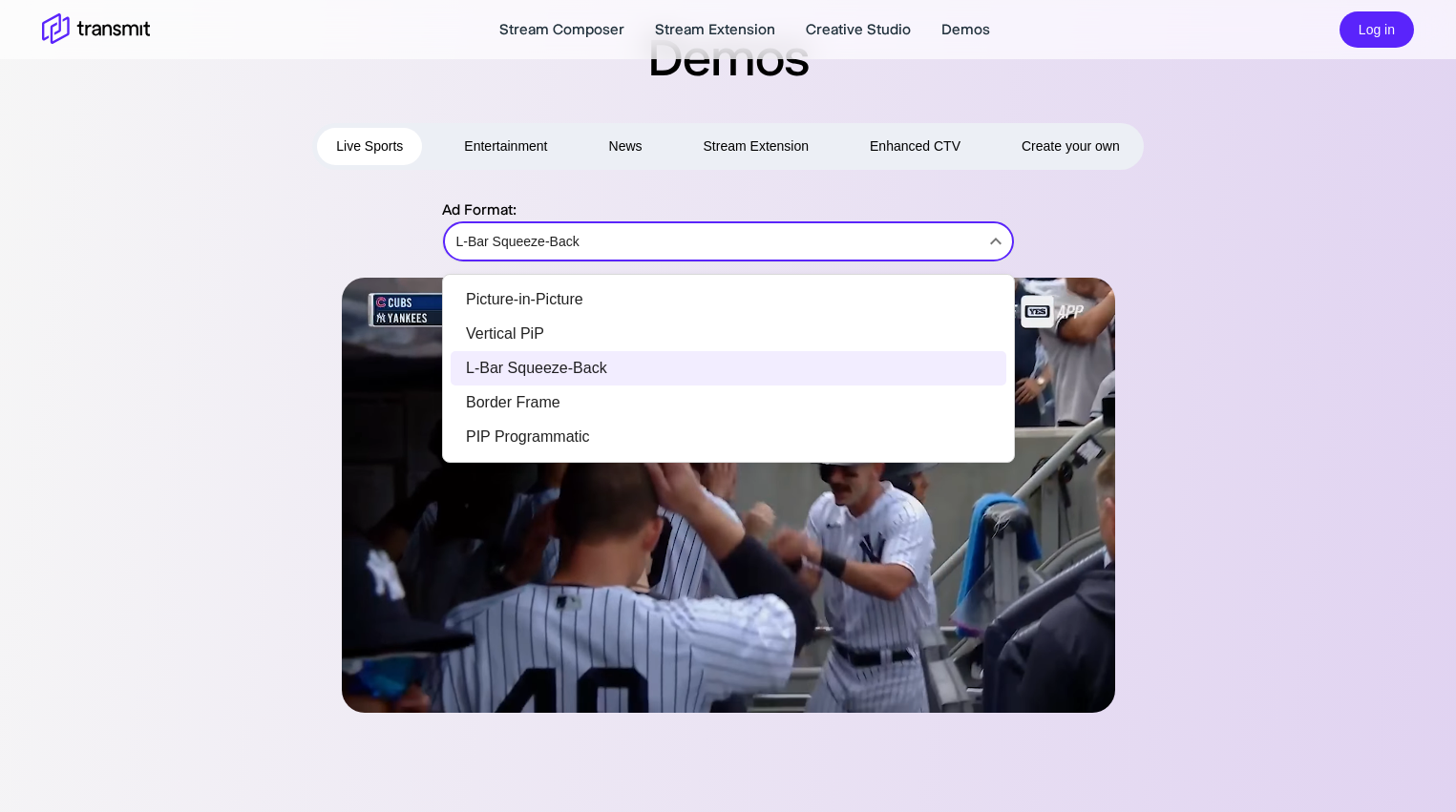
click at [910, 251] on body "Stream Composer Stream Extension Creative Studio Demos Log in Demos Live Sports…" at bounding box center [728, 369] width 1456 height 812
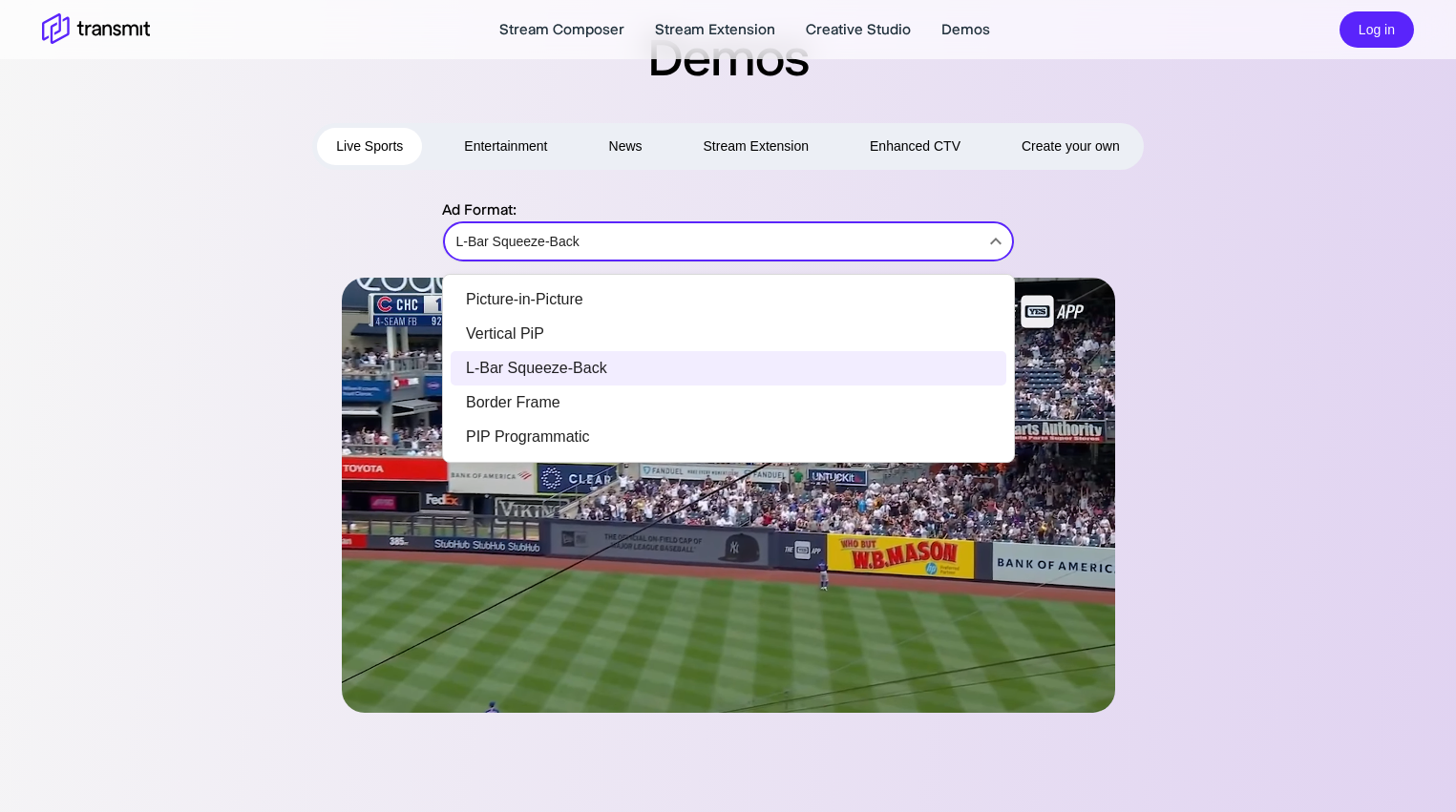
click at [1280, 276] on div at bounding box center [728, 406] width 1456 height 812
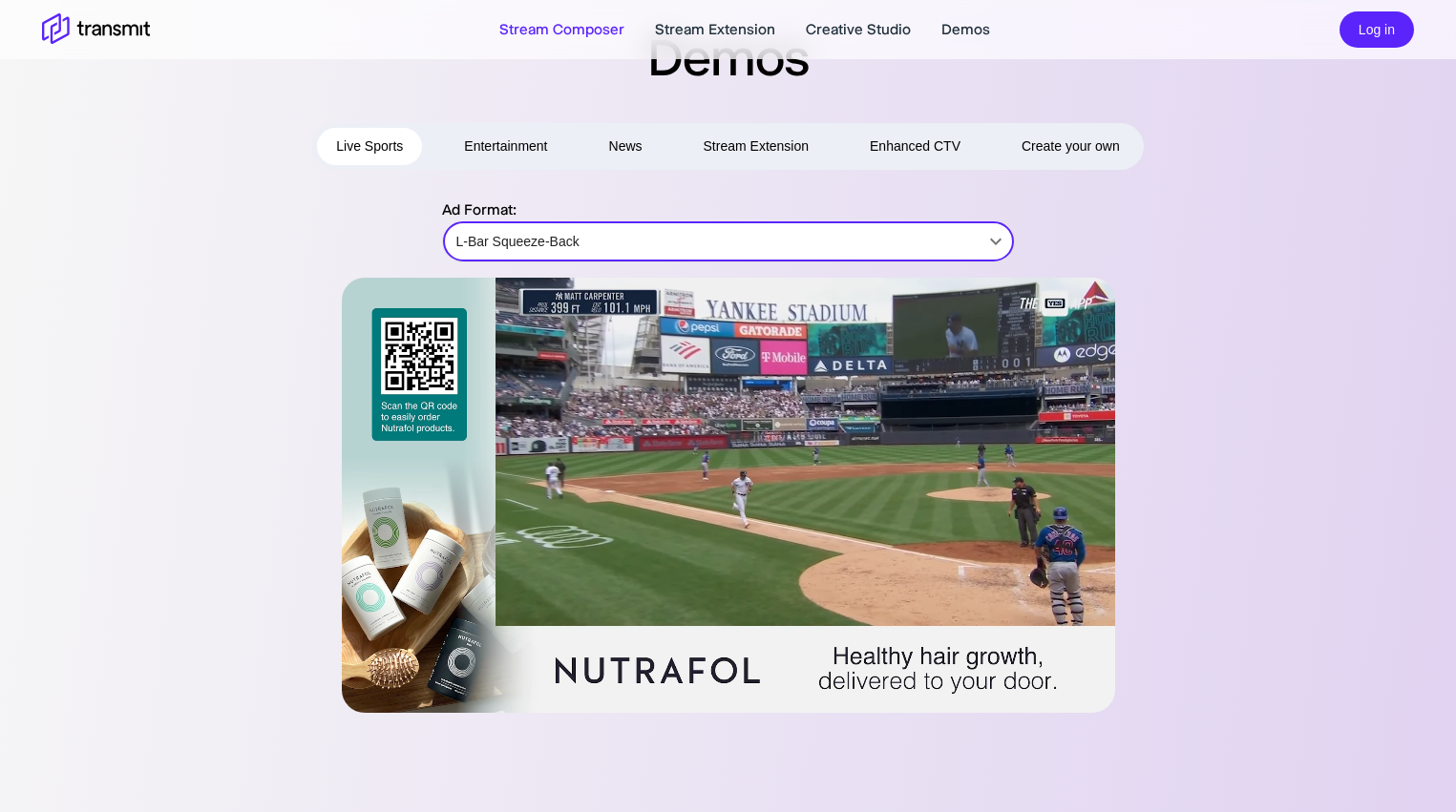
click at [541, 29] on link "Stream Composer" at bounding box center [561, 29] width 125 height 23
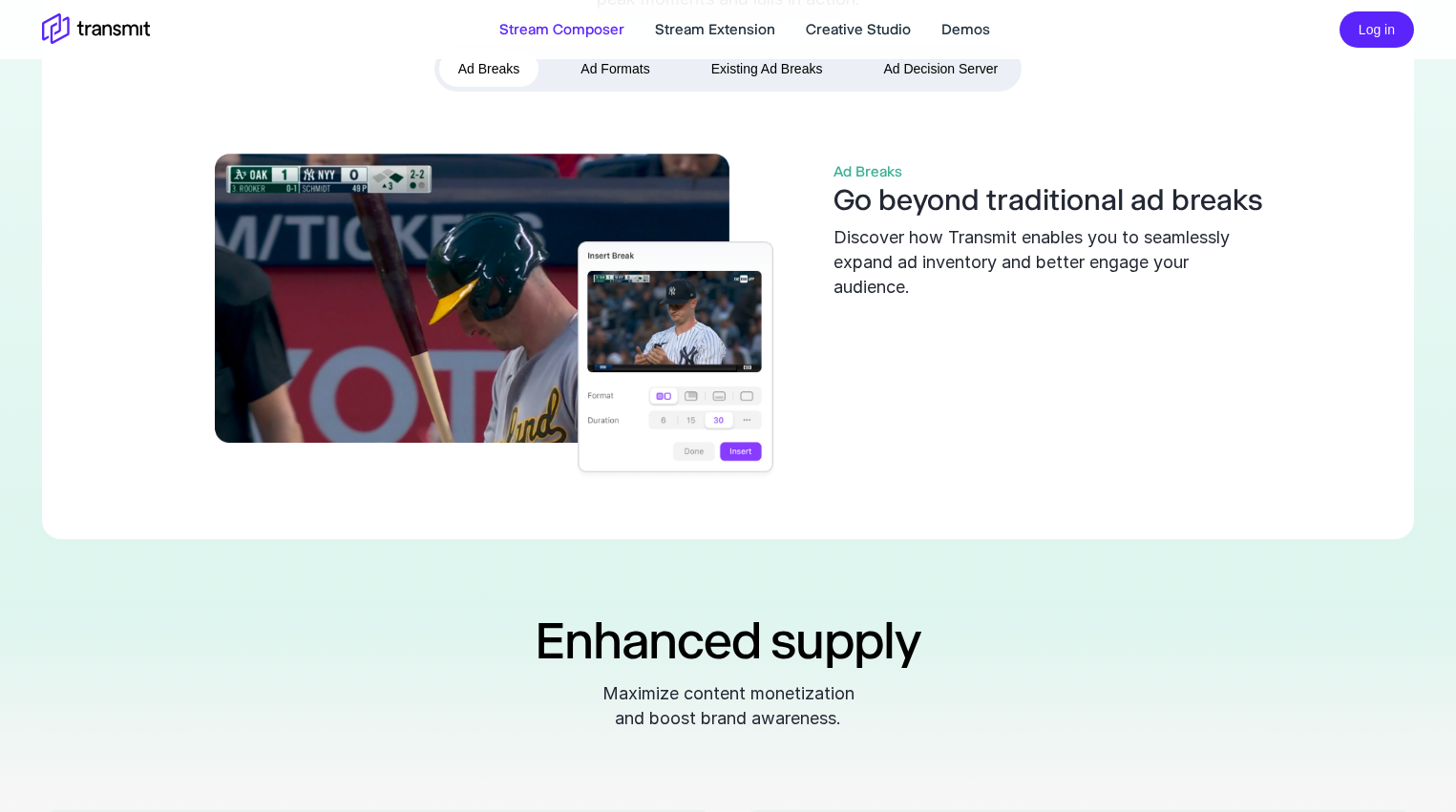
scroll to position [886, 0]
